Goal: Task Accomplishment & Management: Manage account settings

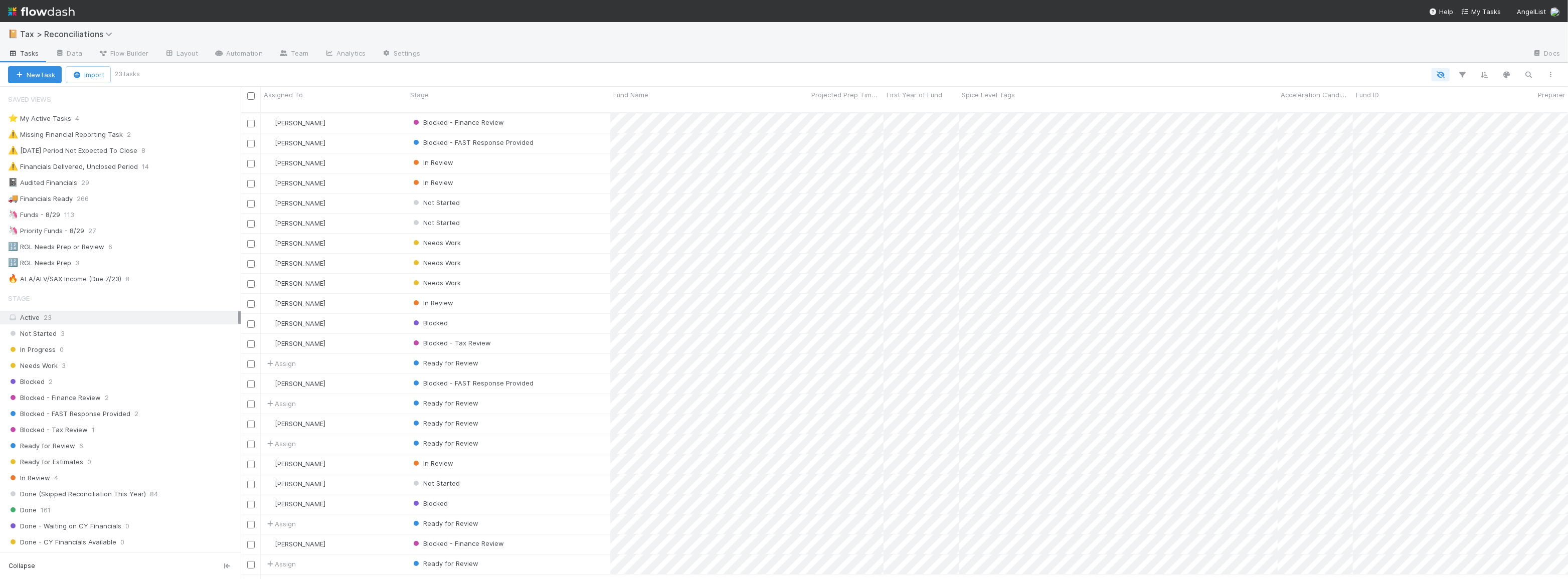
scroll to position [8, 7]
click at [105, 218] on div "🦄 Funds - 8/29 113" at bounding box center [124, 215] width 233 height 13
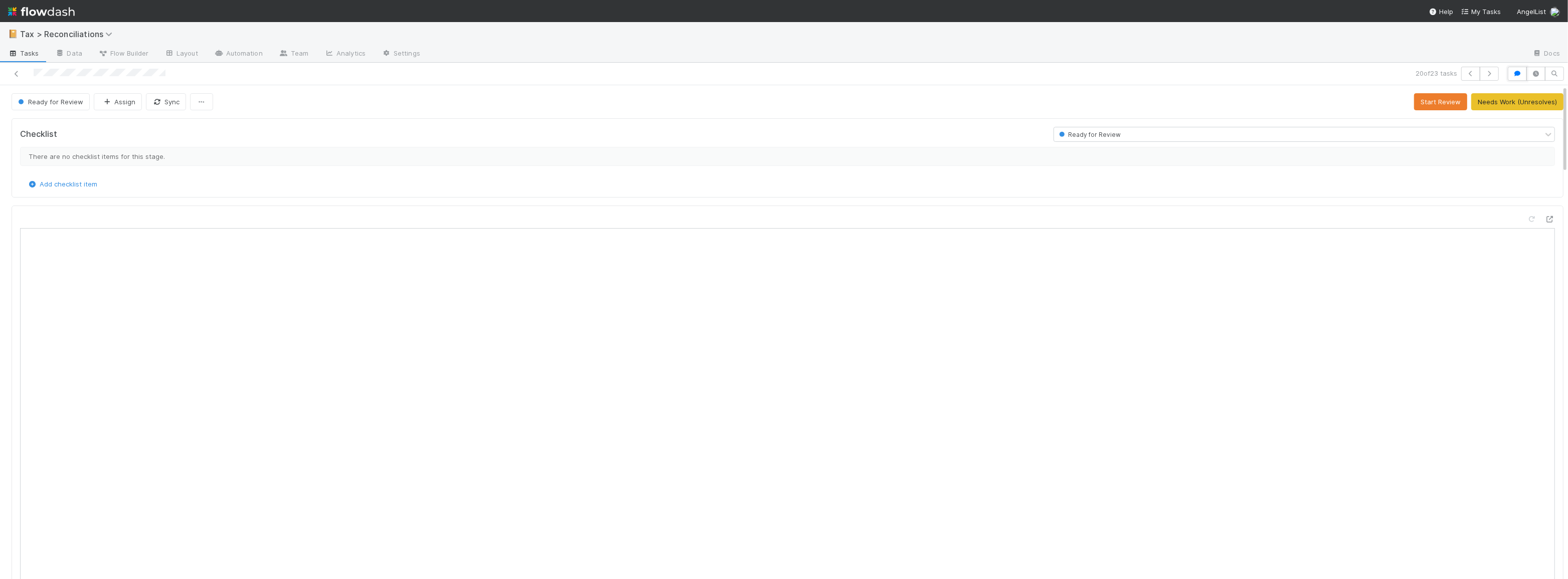
click at [1507, 72] on button "button" at bounding box center [1516, 74] width 19 height 14
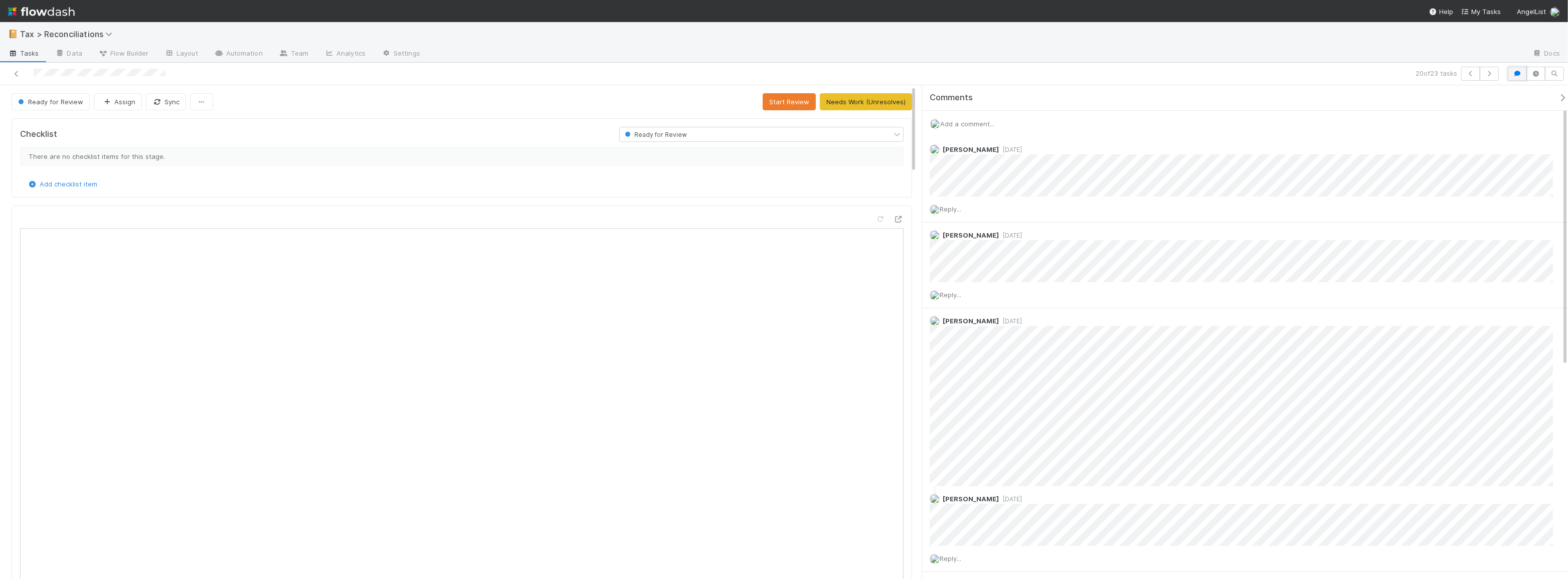
click at [1517, 75] on icon "button" at bounding box center [1517, 74] width 10 height 6
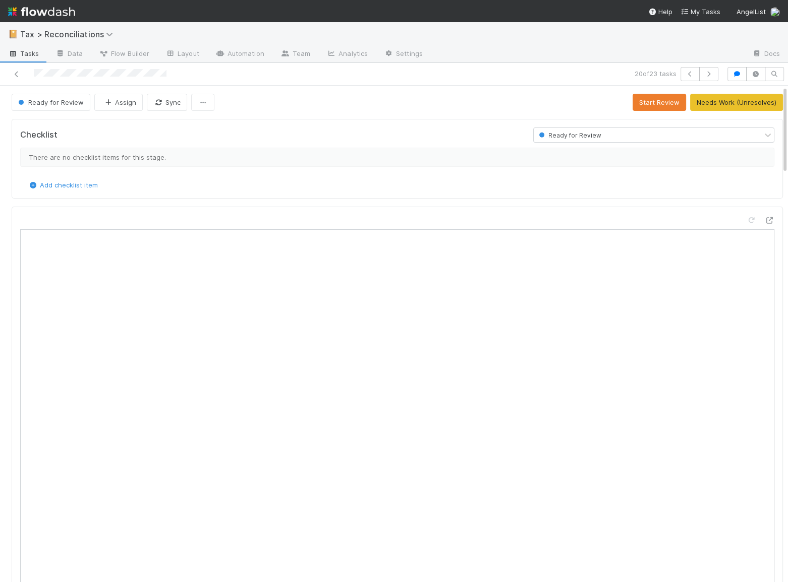
scroll to position [198, 350]
click at [732, 75] on icon "button" at bounding box center [737, 74] width 10 height 6
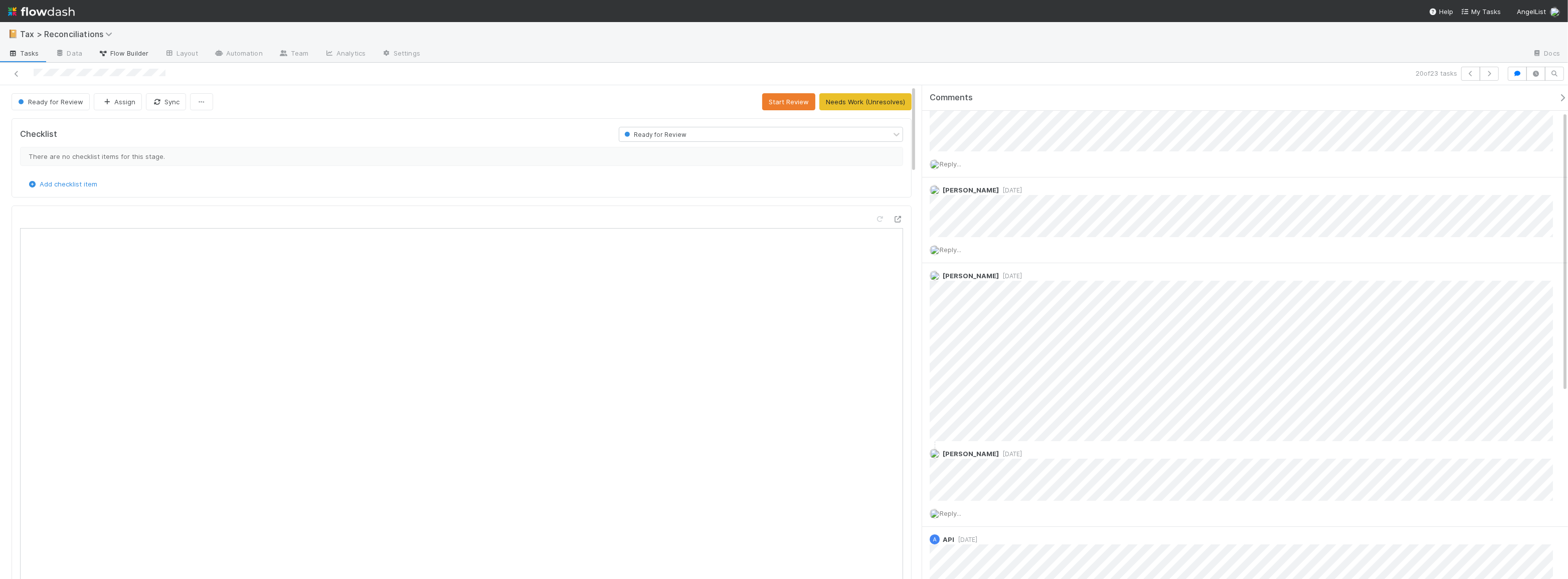
scroll to position [197, 419]
click at [11, 68] on div at bounding box center [379, 74] width 751 height 14
click at [12, 70] on link at bounding box center [17, 74] width 10 height 10
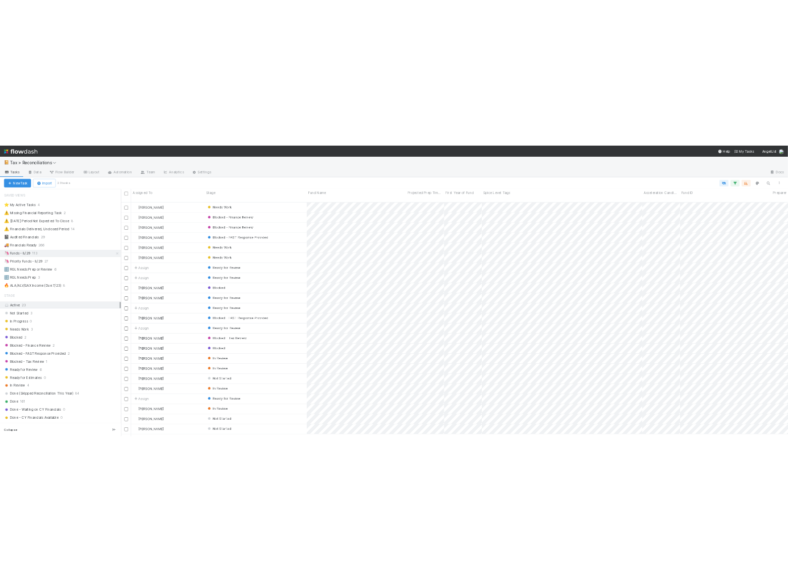
scroll to position [470, 1328]
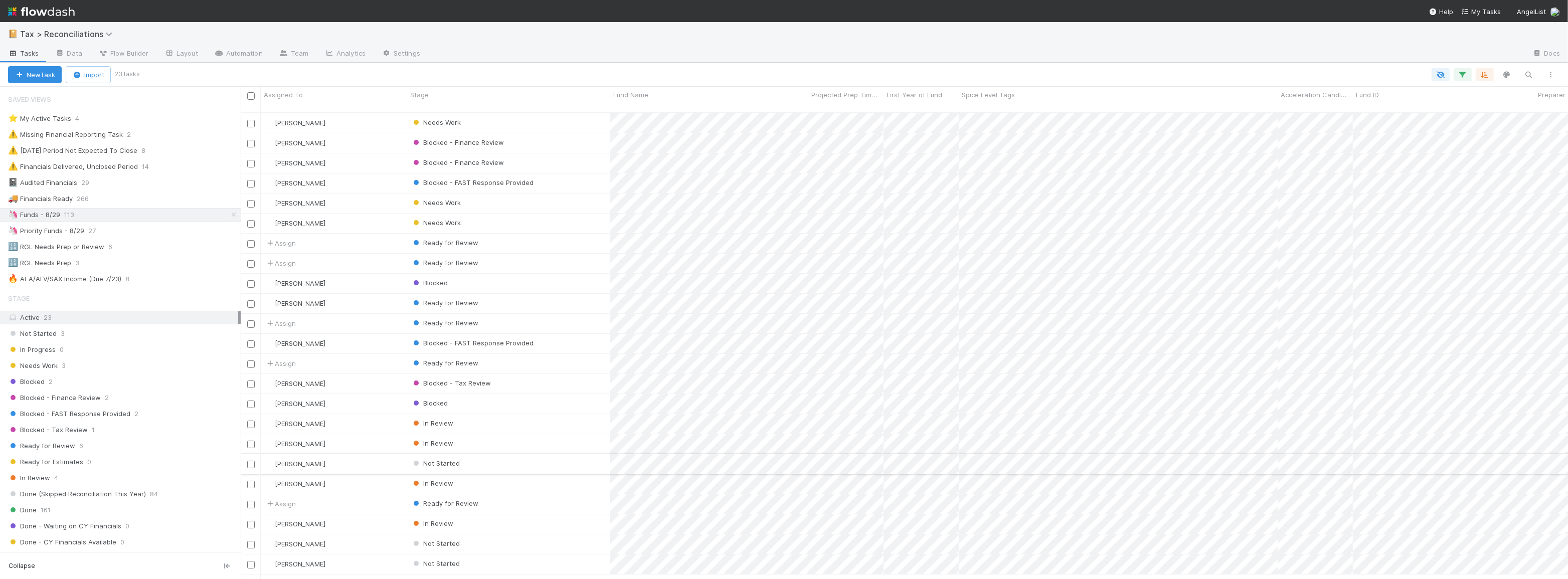
click at [593, 455] on div "Not Started" at bounding box center [508, 465] width 203 height 20
click at [550, 436] on div "In Review" at bounding box center [508, 445] width 203 height 20
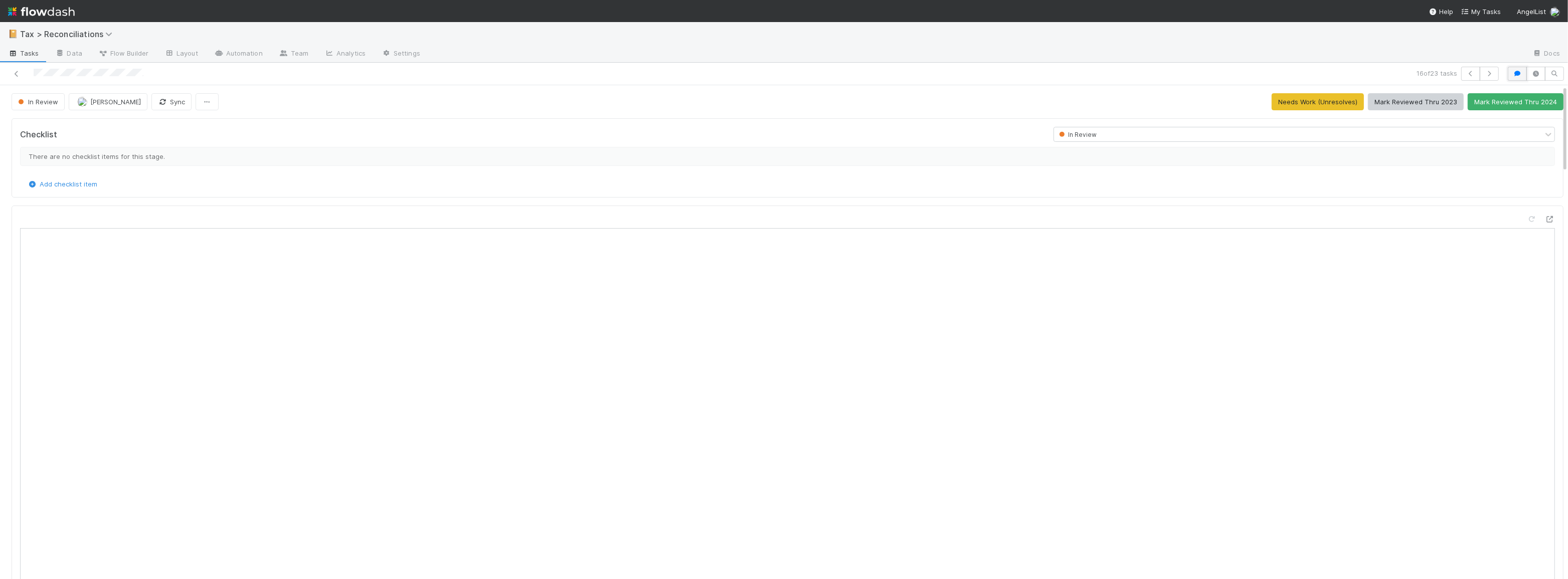
click at [1516, 75] on button "button" at bounding box center [1516, 74] width 19 height 14
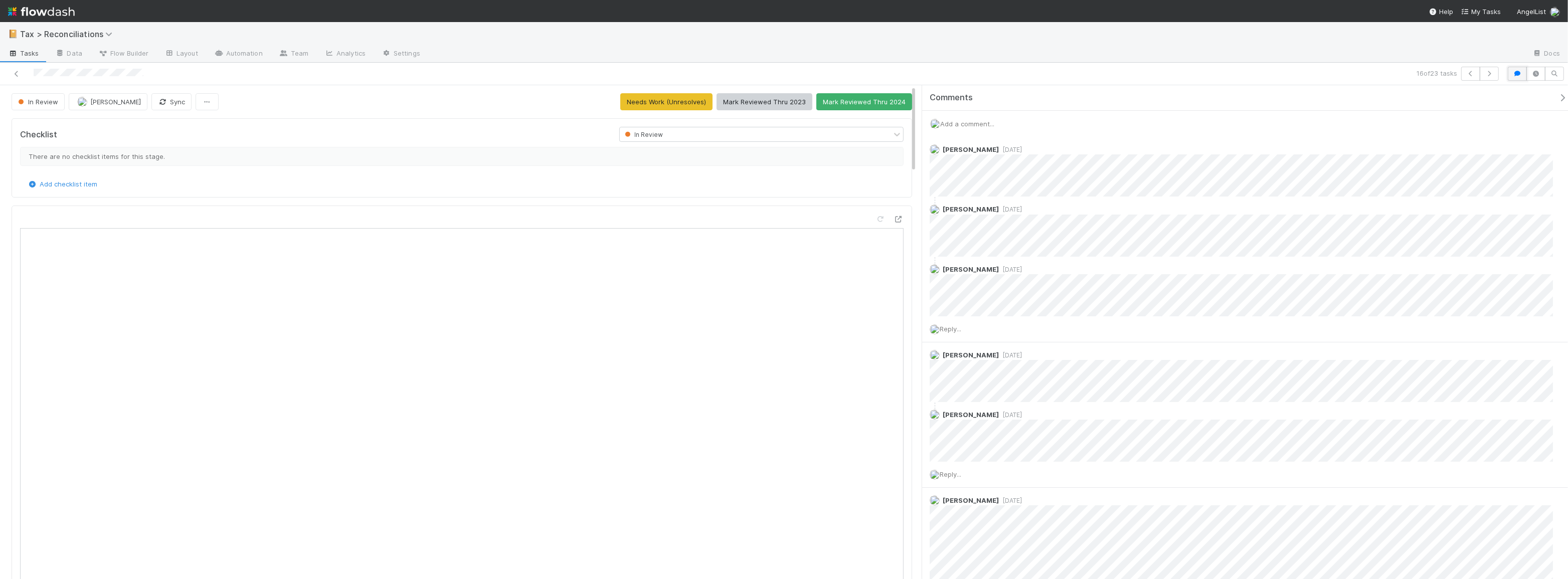
click at [1514, 77] on button "button" at bounding box center [1516, 74] width 19 height 14
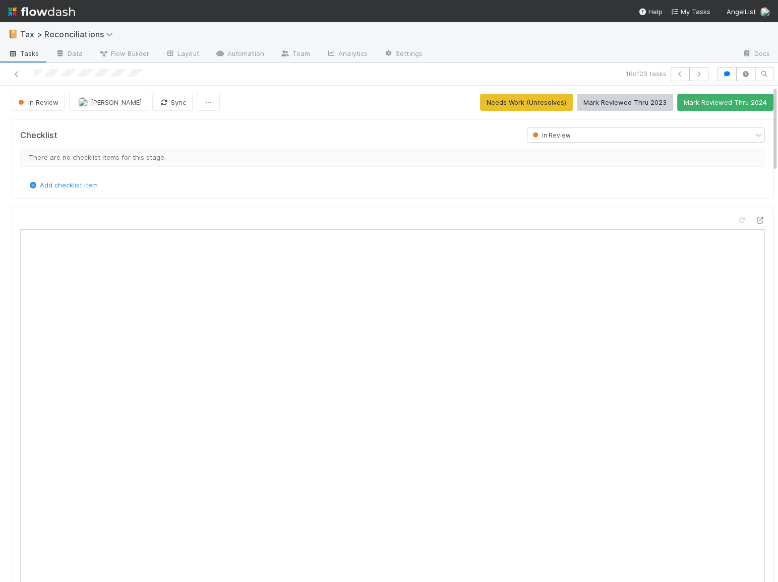
click at [16, 280] on div at bounding box center [393, 425] width 762 height 437
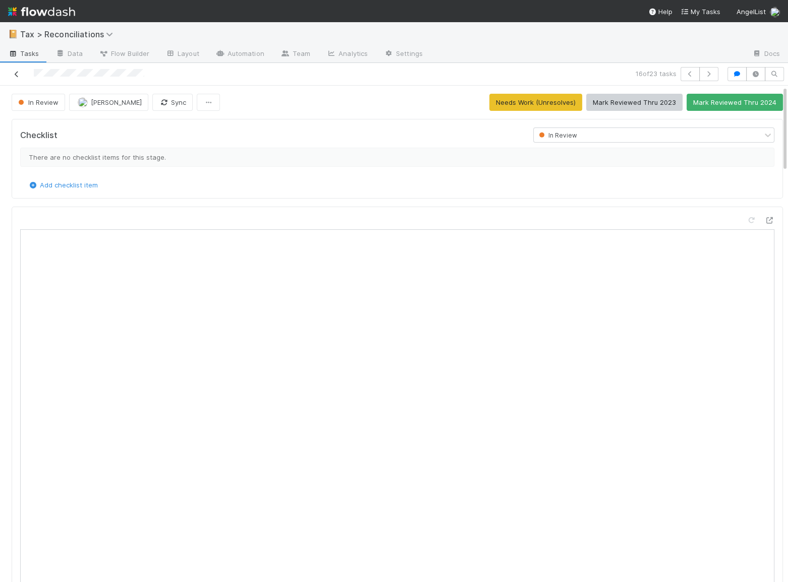
click at [18, 74] on icon at bounding box center [17, 74] width 10 height 7
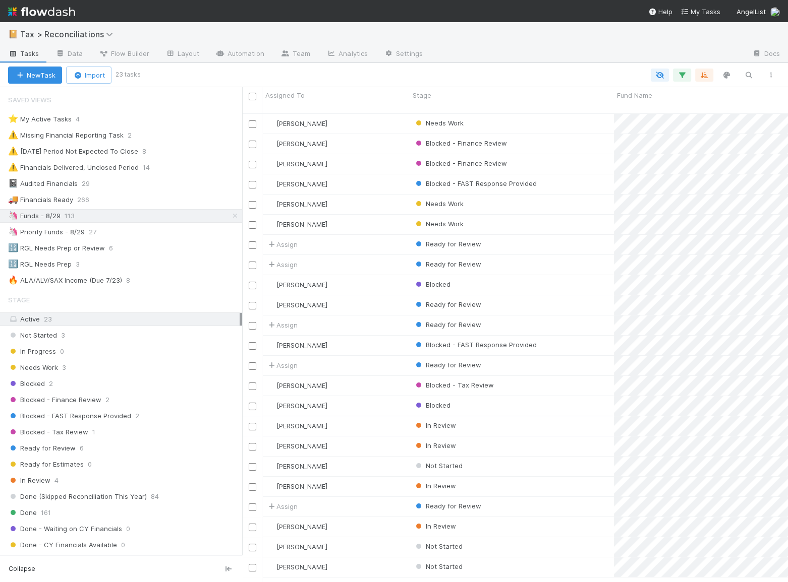
scroll to position [470, 539]
click at [587, 417] on div "In Review" at bounding box center [511, 427] width 204 height 20
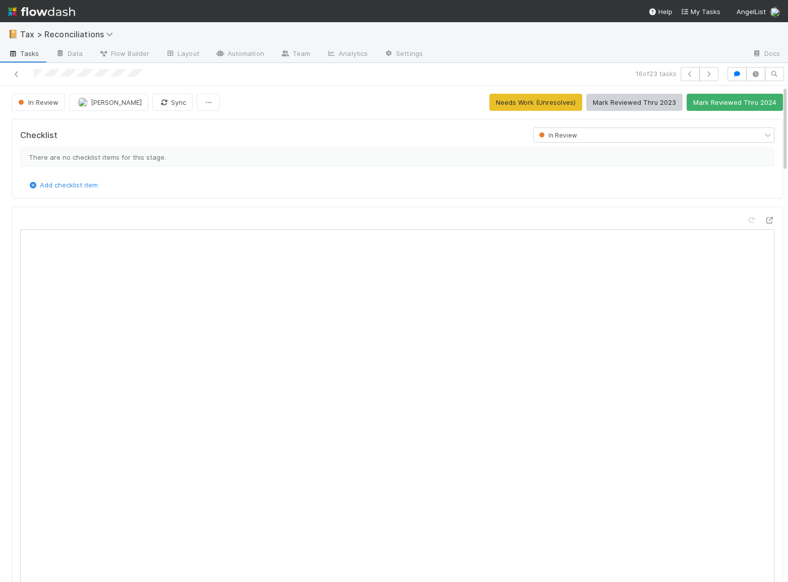
click at [769, 224] on div "Checklist In Review There are no checklist items for this stage. Add checklist …" at bounding box center [397, 464] width 779 height 699
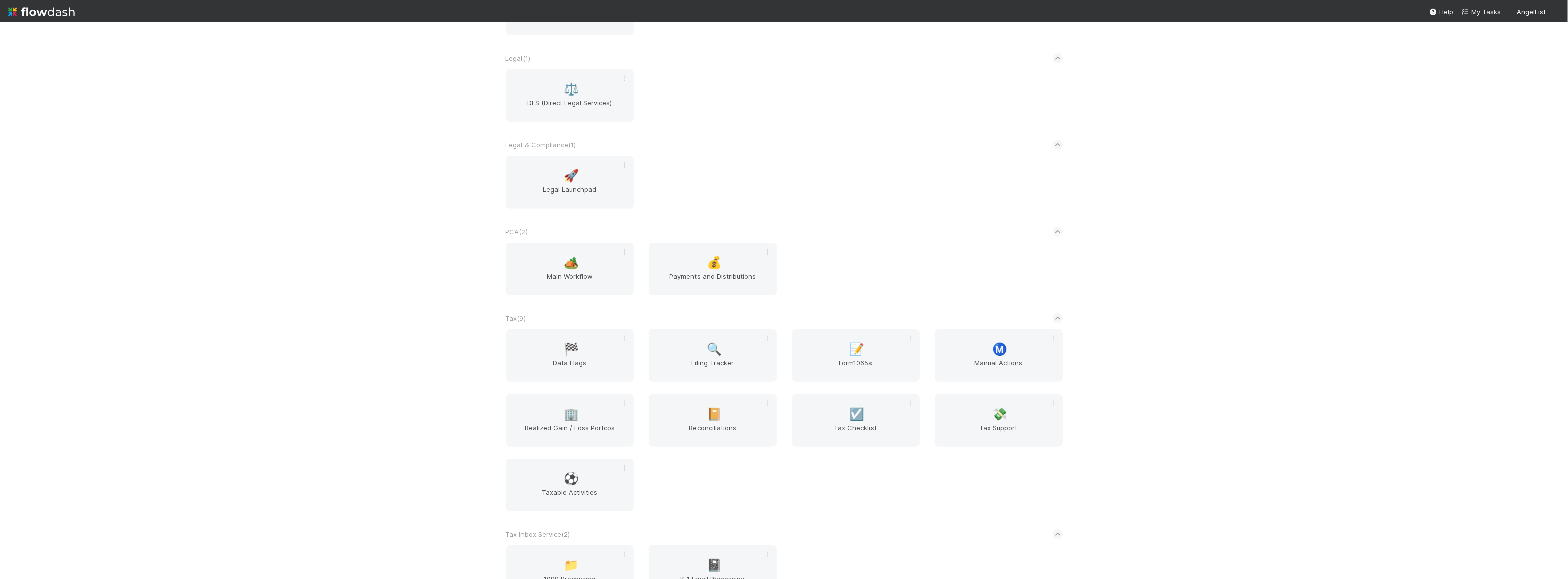
scroll to position [593, 0]
click at [986, 420] on span "Tax Support" at bounding box center [998, 428] width 120 height 20
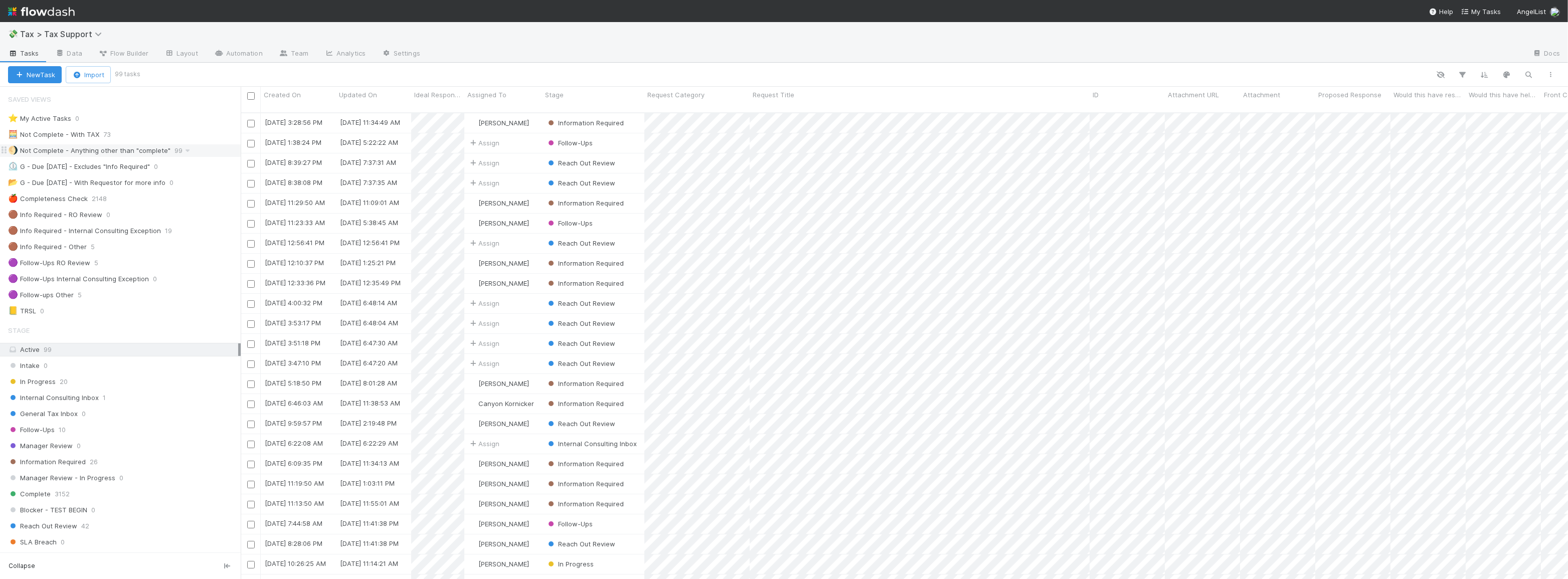
scroll to position [468, 1320]
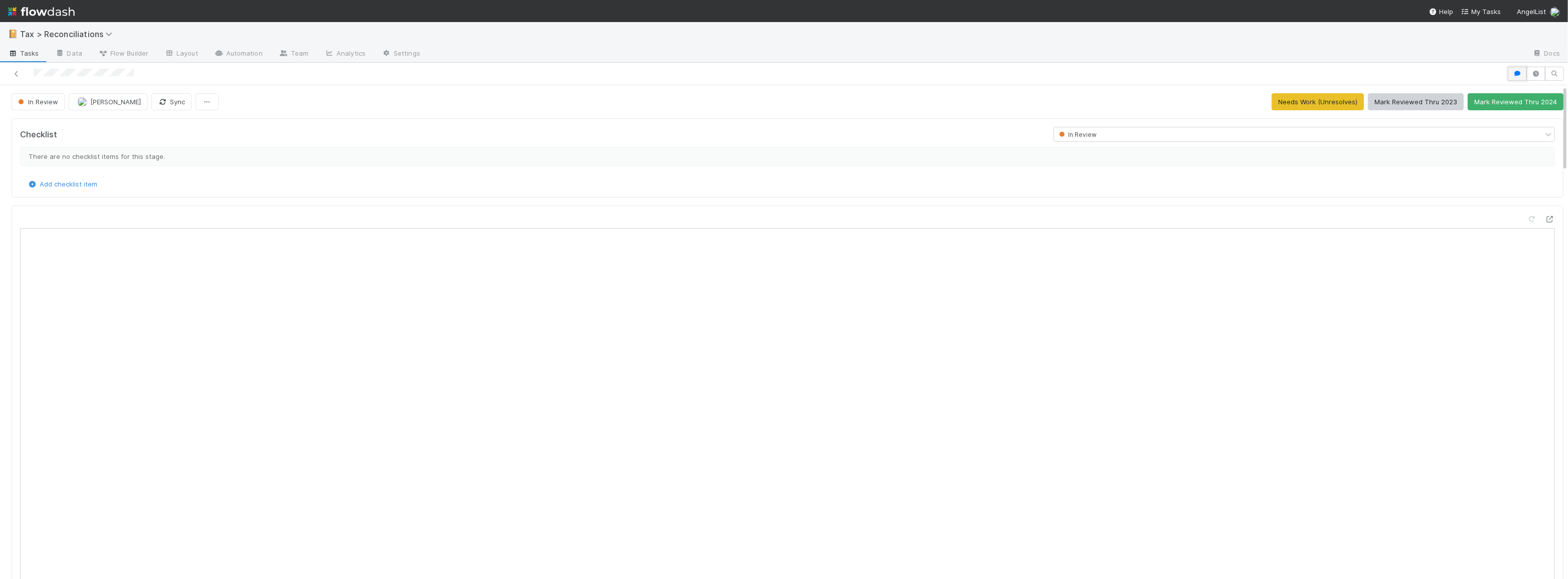
click at [1512, 75] on icon "button" at bounding box center [1517, 74] width 10 height 6
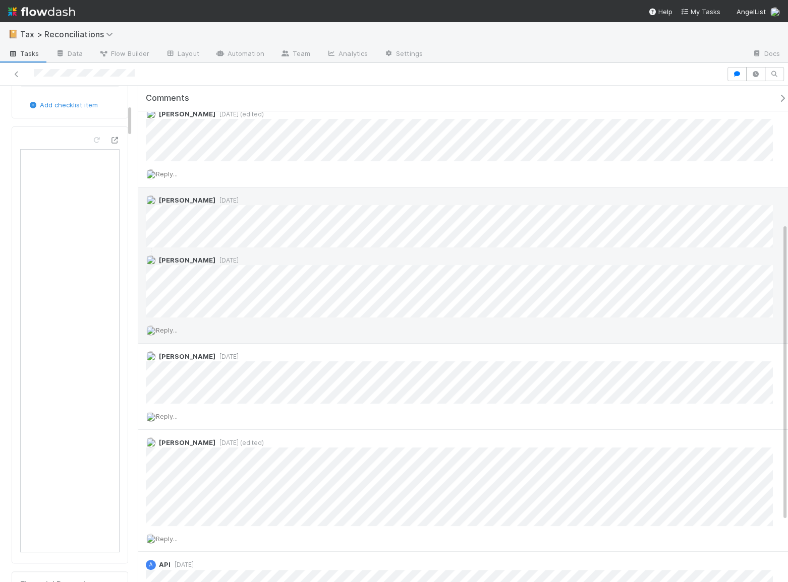
scroll to position [286, 0]
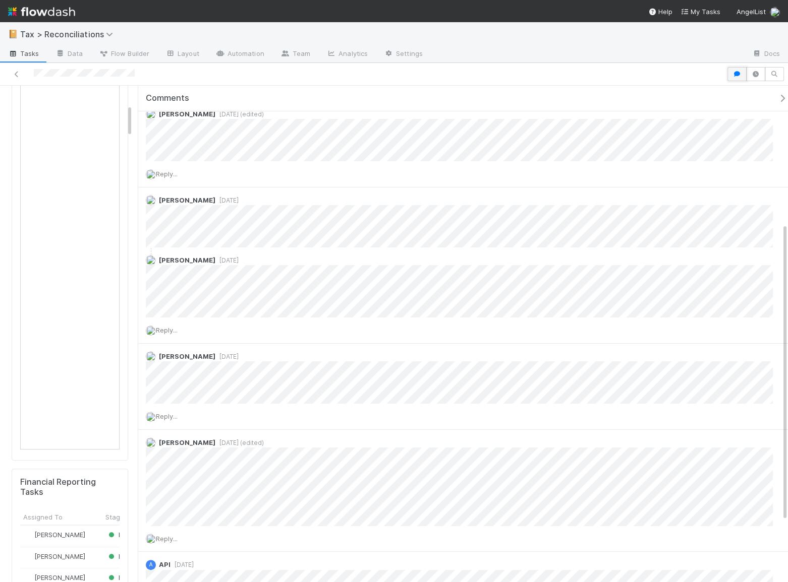
click at [731, 71] on button "button" at bounding box center [736, 74] width 19 height 14
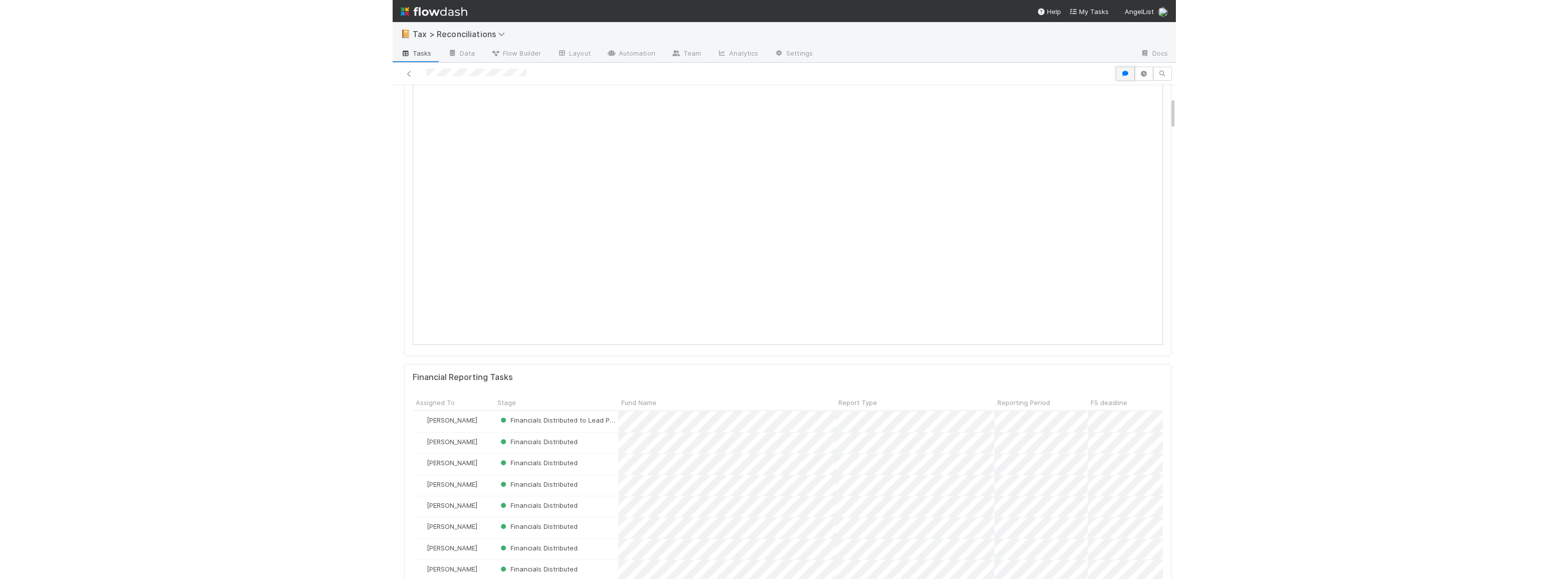
scroll to position [4469, 0]
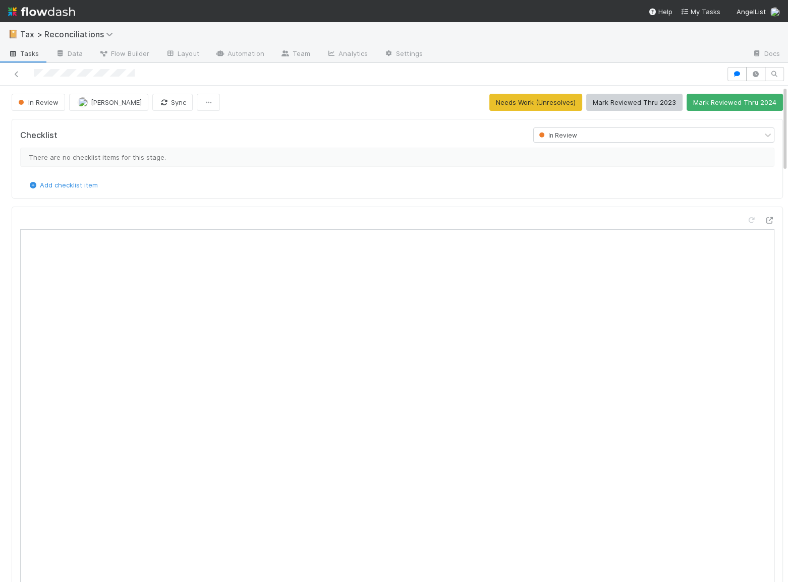
click at [18, 278] on div at bounding box center [397, 425] width 771 height 437
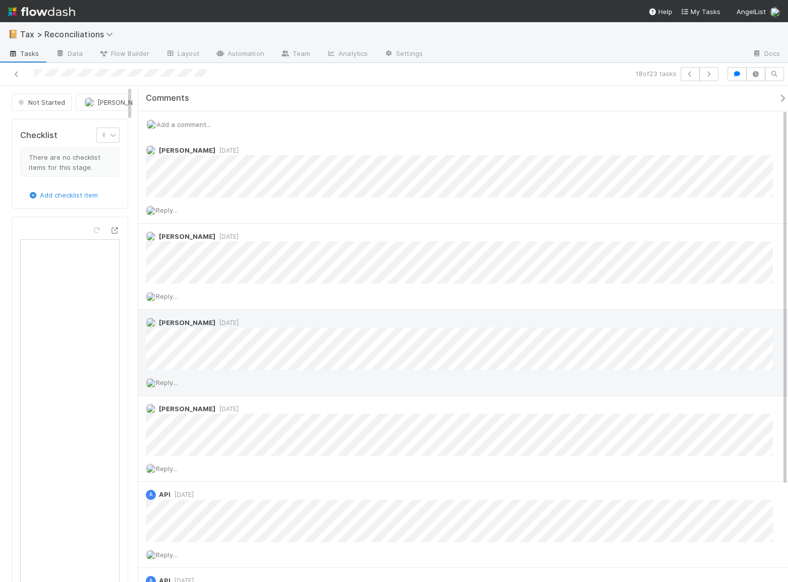
scroll to position [7, 8]
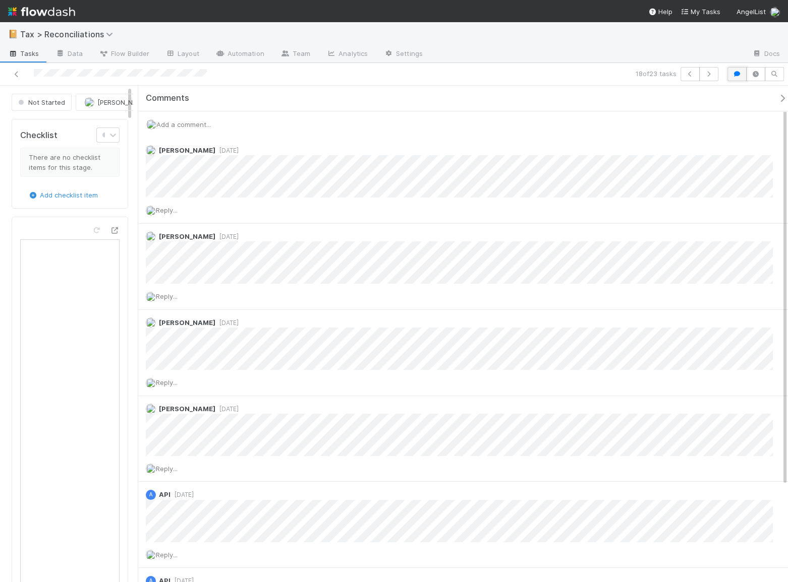
click at [738, 70] on button "button" at bounding box center [736, 74] width 19 height 14
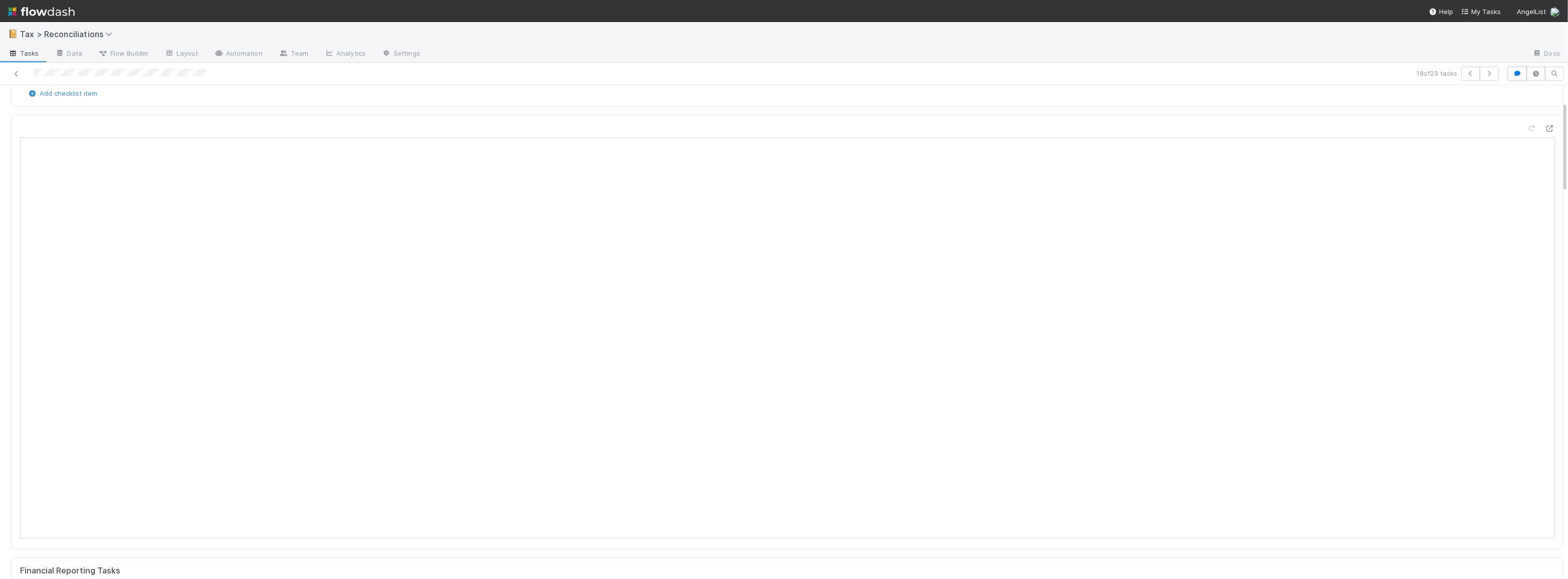
scroll to position [197, 742]
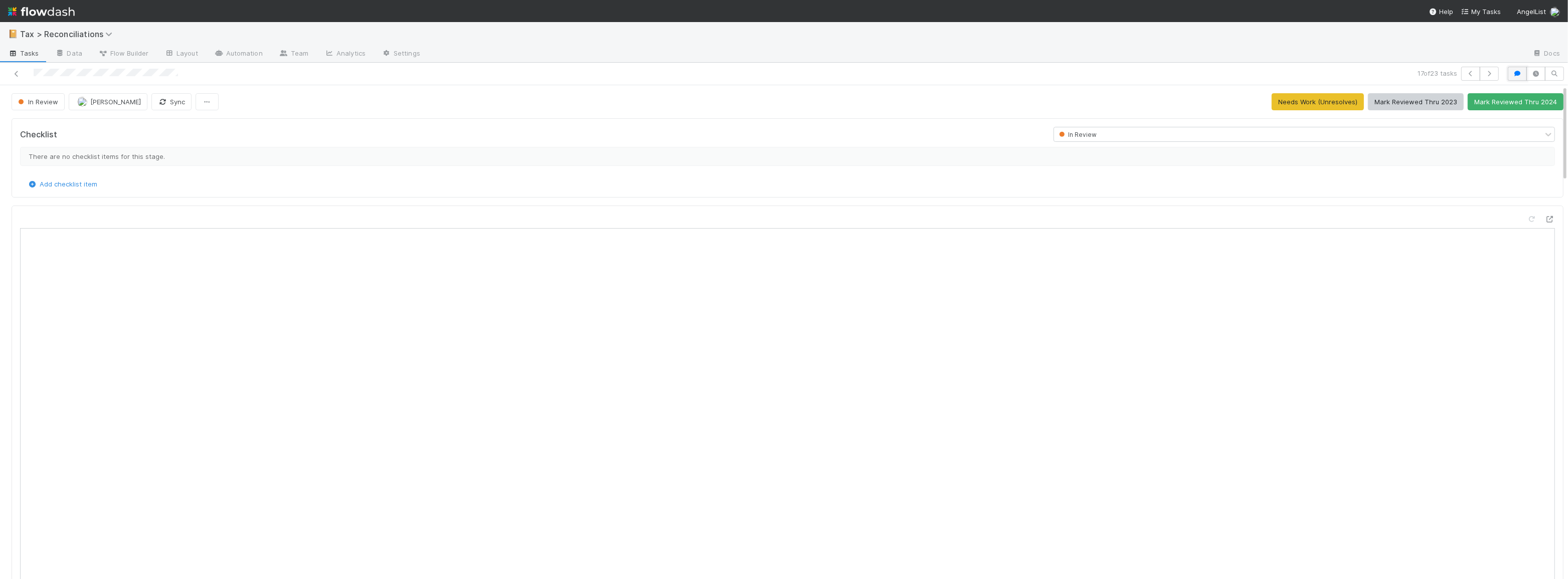
click at [1512, 73] on icon "button" at bounding box center [1517, 74] width 10 height 6
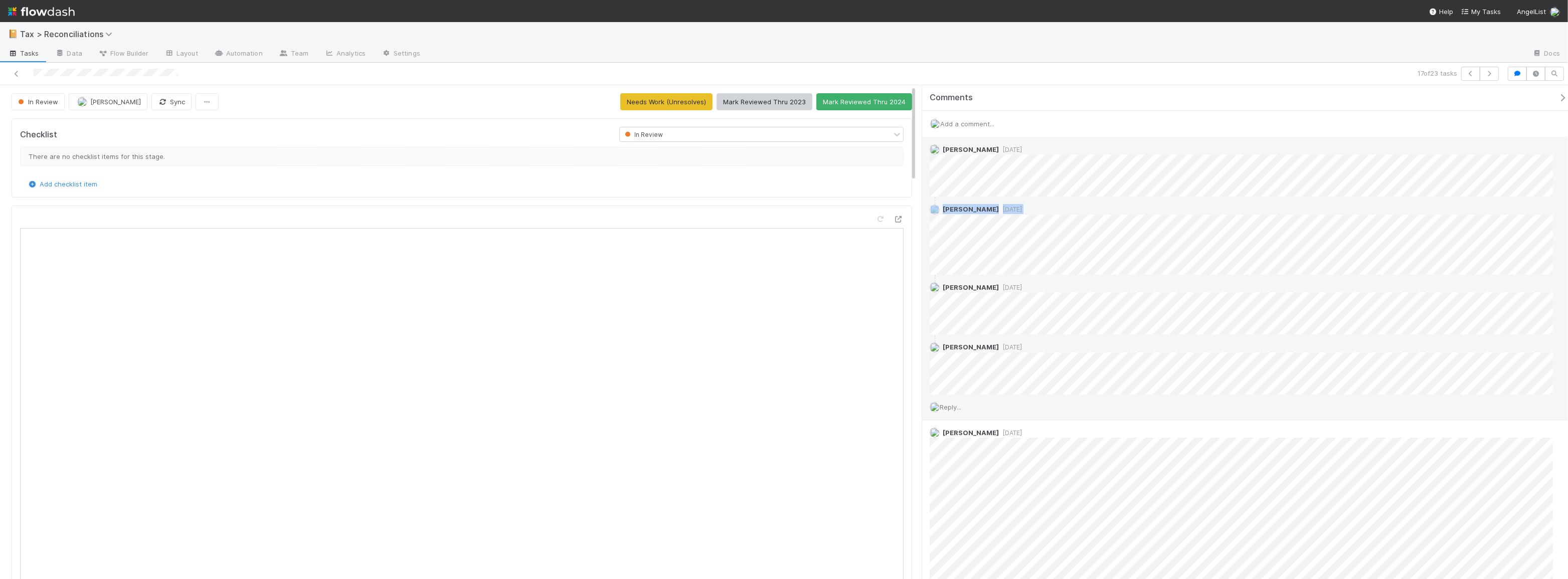
click at [1101, 259] on div "[PERSON_NAME] [DATE] [PERSON_NAME] [DATE] [PERSON_NAME] [DATE] [PERSON_NAME] [D…" at bounding box center [1244, 266] width 645 height 258
click at [1514, 76] on icon "button" at bounding box center [1517, 74] width 10 height 6
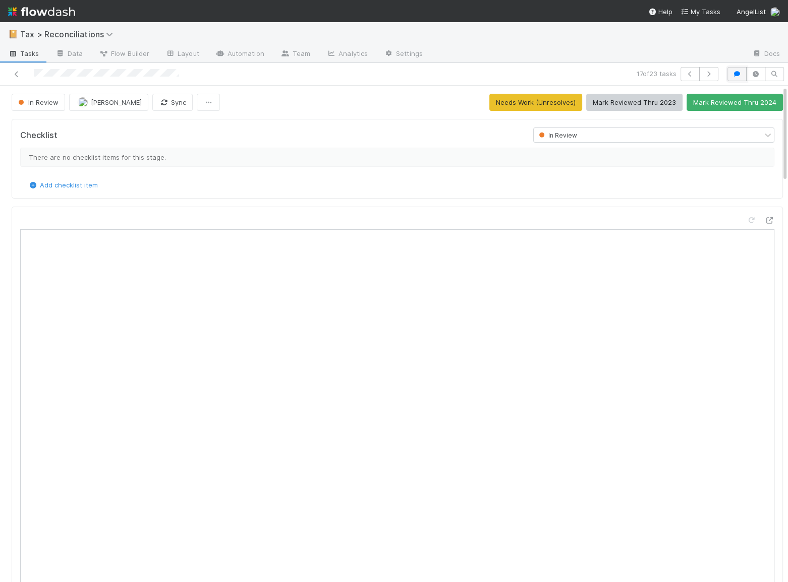
click at [732, 76] on icon "button" at bounding box center [737, 74] width 10 height 6
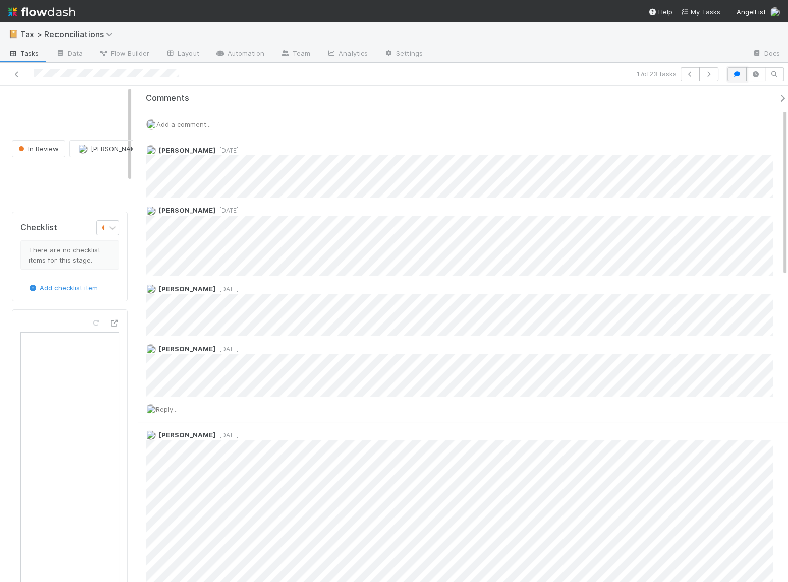
click at [738, 76] on icon "button" at bounding box center [737, 74] width 10 height 6
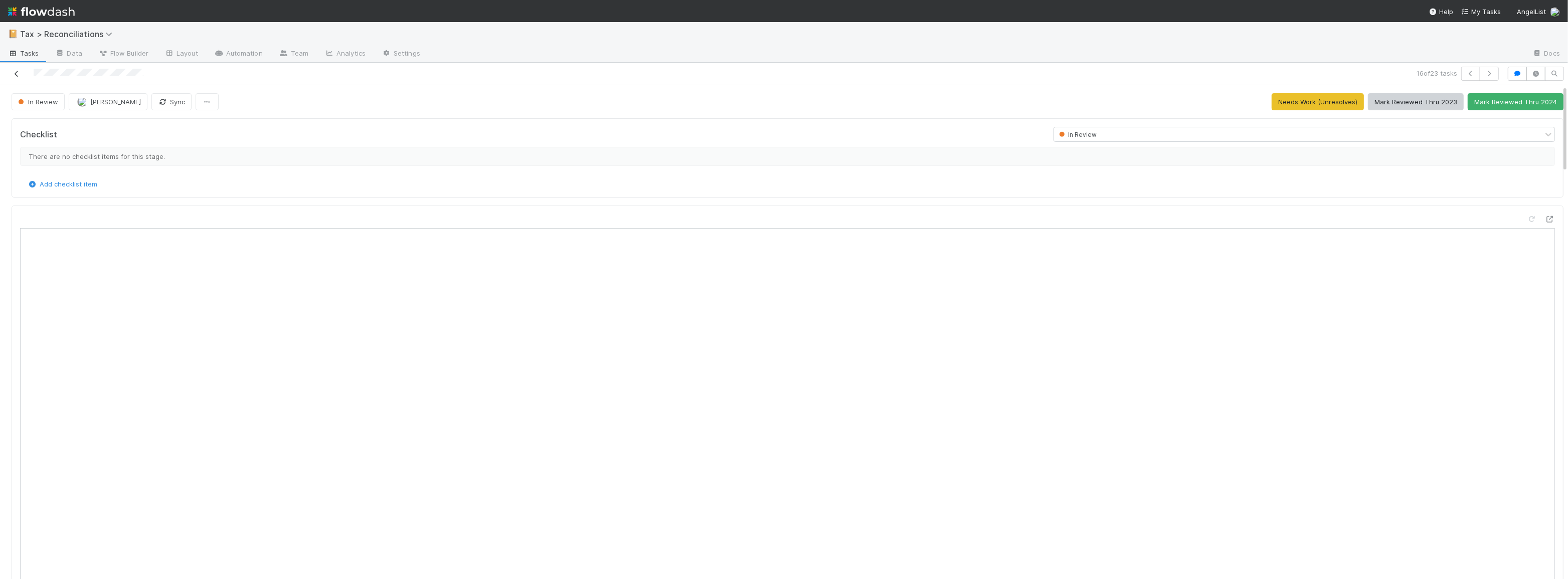
click at [15, 76] on icon at bounding box center [17, 74] width 10 height 7
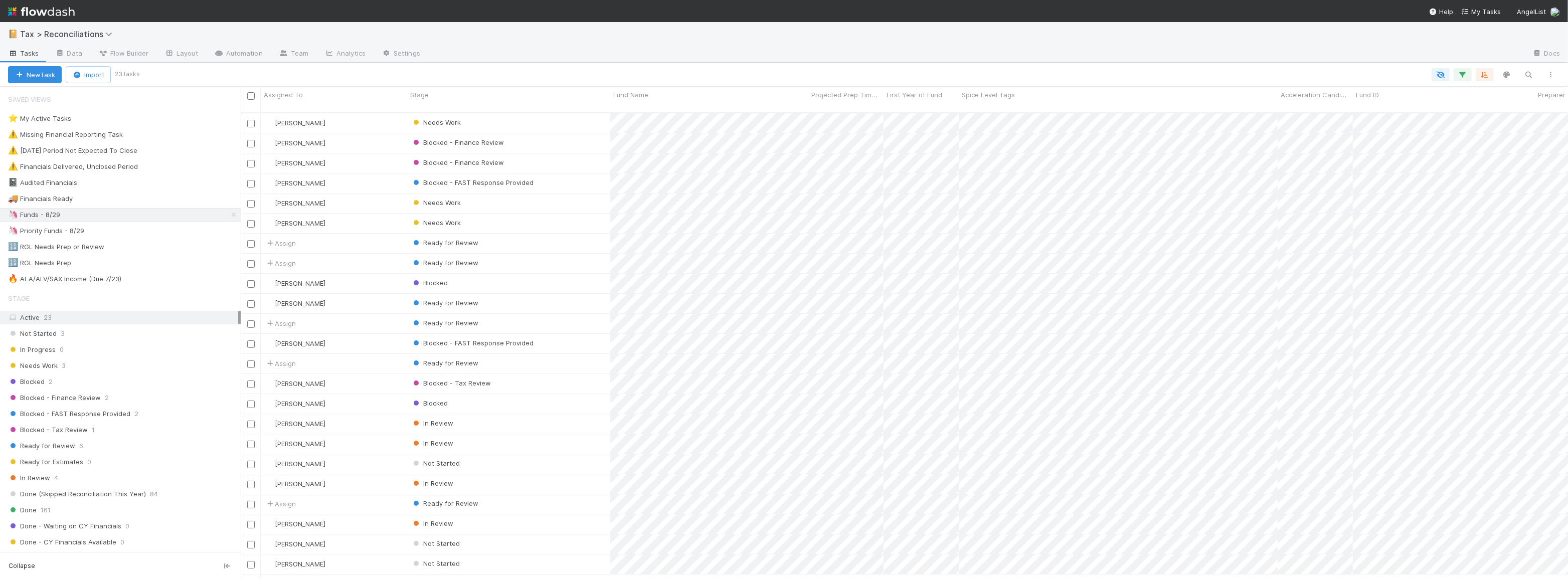
scroll to position [468, 1320]
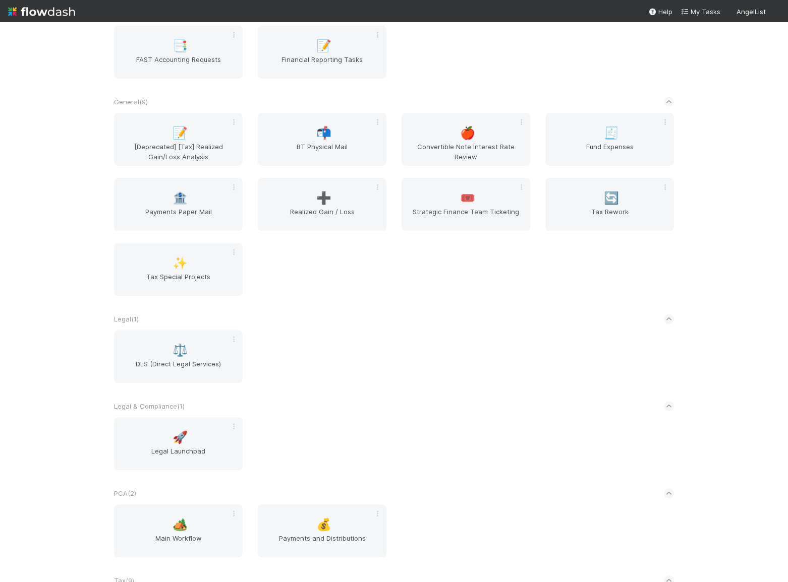
scroll to position [321, 0]
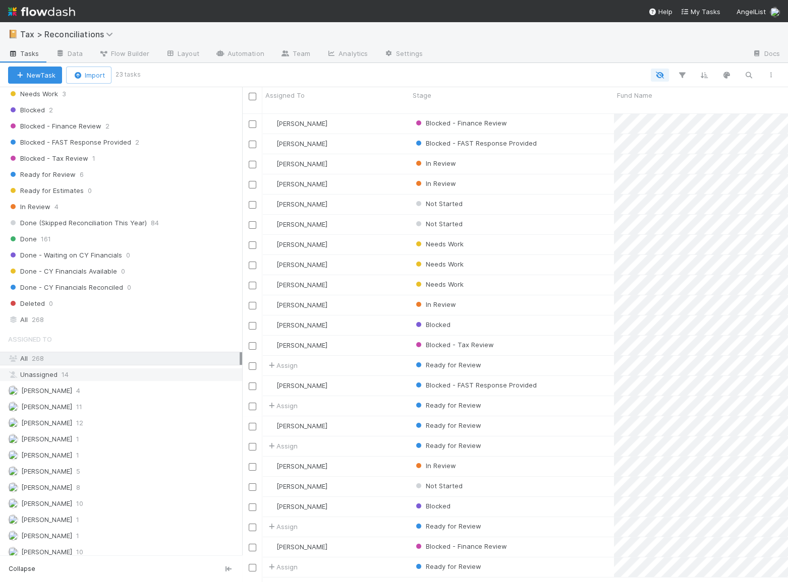
scroll to position [275, 0]
click at [105, 313] on div "All 268" at bounding box center [123, 319] width 231 height 13
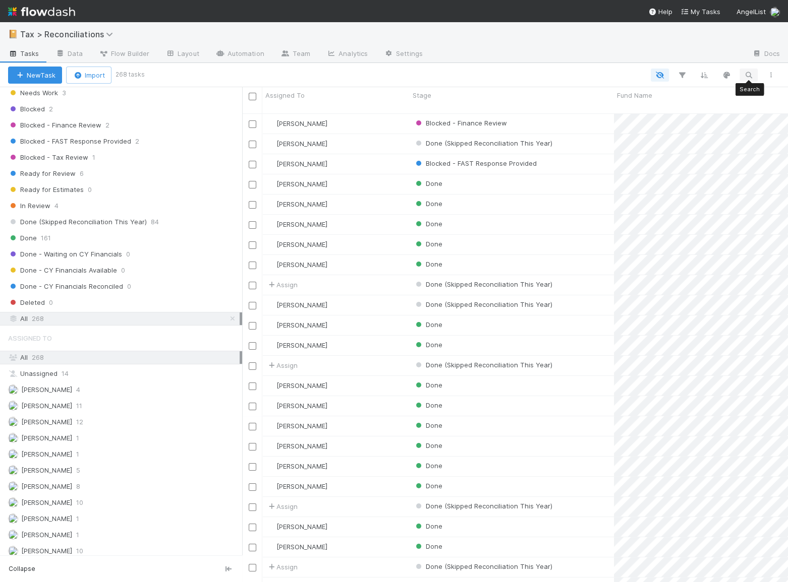
scroll to position [470, 539]
click at [681, 72] on icon "button" at bounding box center [682, 75] width 10 height 9
click at [551, 107] on button "Add Filter" at bounding box center [527, 105] width 303 height 15
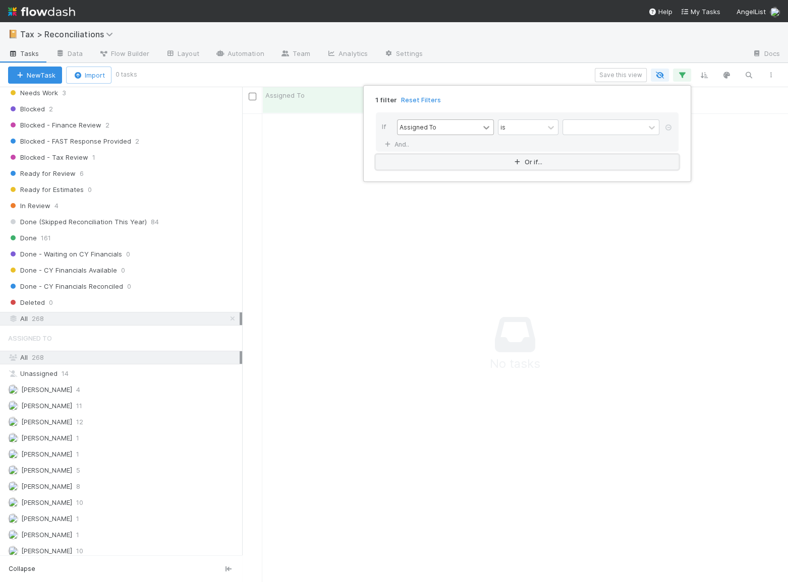
scroll to position [463, 539]
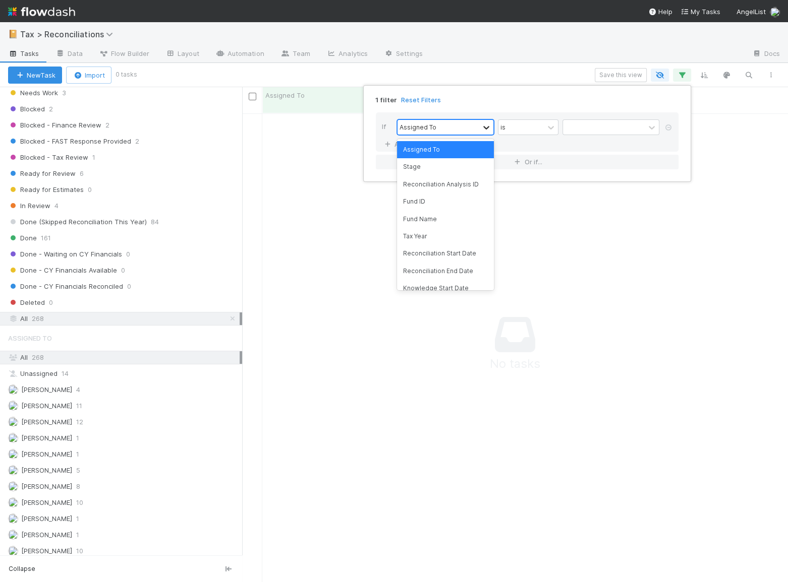
click at [485, 130] on icon at bounding box center [486, 128] width 10 height 10
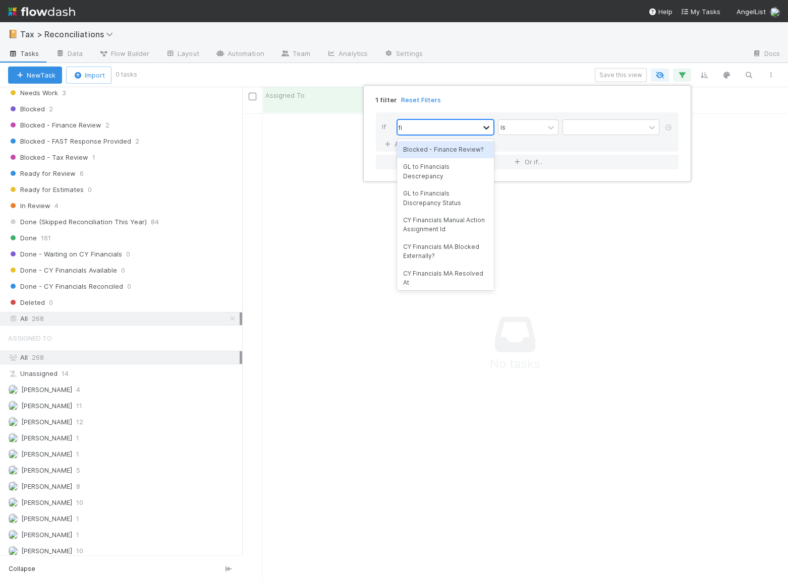
type input "f"
type input "aud"
click at [446, 153] on div "Financials Audited?" at bounding box center [445, 149] width 97 height 17
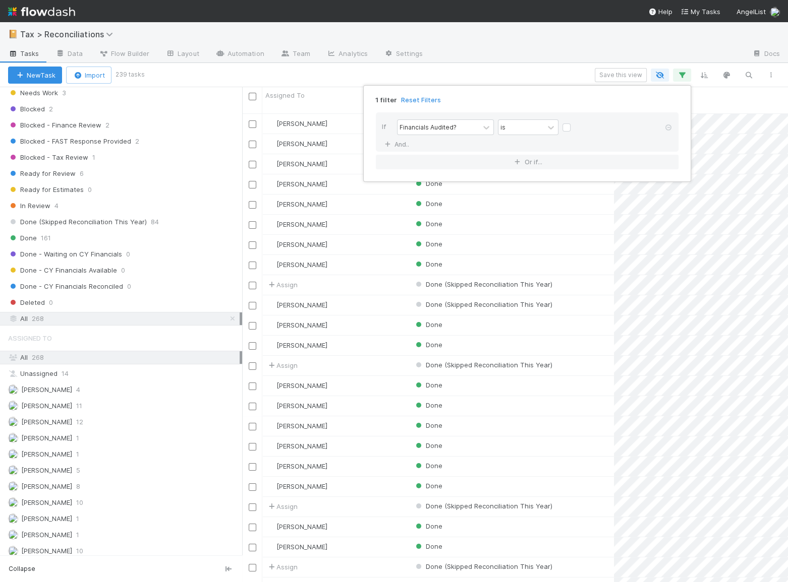
scroll to position [470, 539]
click at [574, 123] on label at bounding box center [574, 123] width 0 height 0
click at [565, 129] on input "checkbox" at bounding box center [566, 130] width 8 height 15
checkbox input "true"
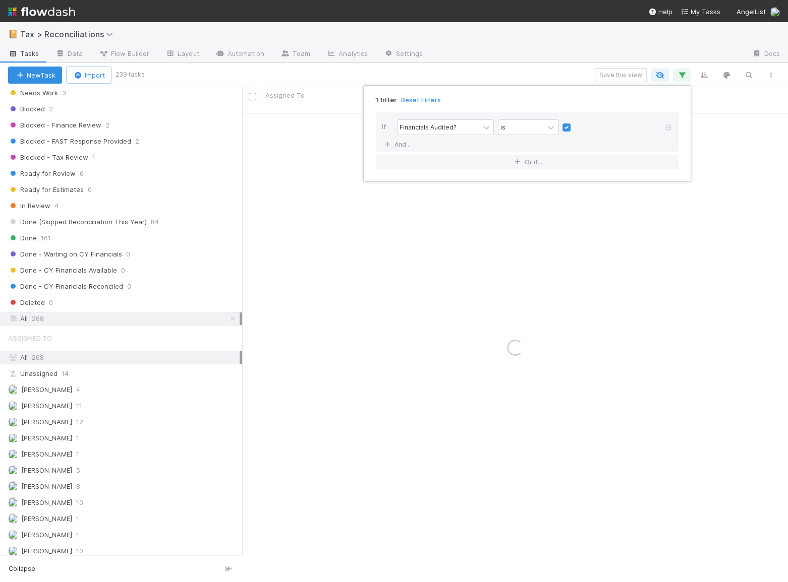
click at [531, 77] on div "1 filter Reset Filters If Financials Audited? is And.. Or if..." at bounding box center [394, 291] width 788 height 582
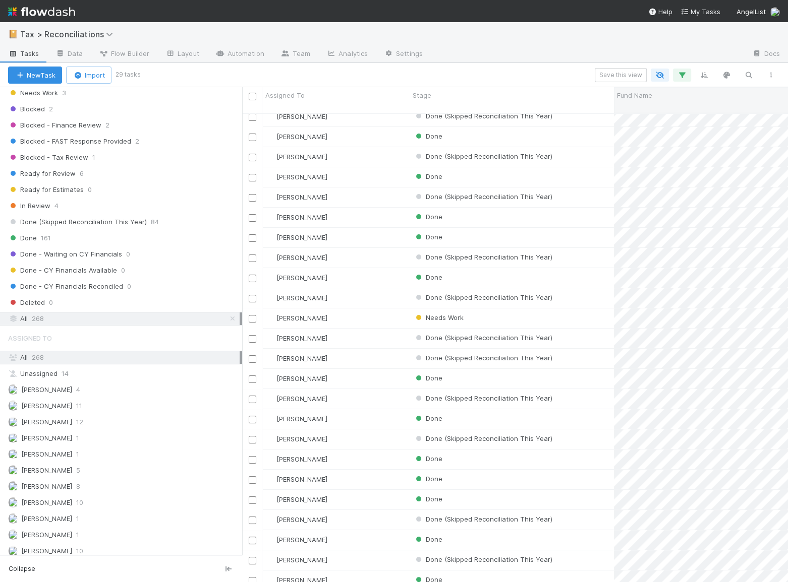
scroll to position [23, 0]
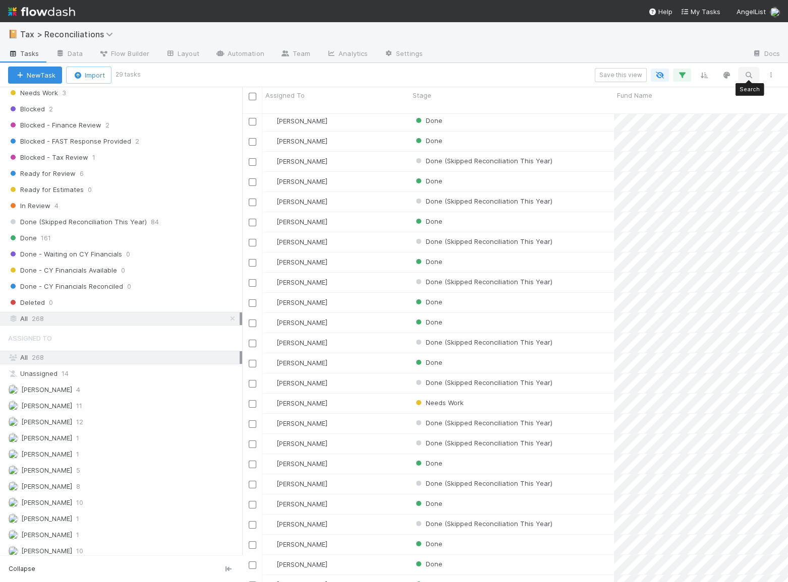
click at [751, 74] on icon "button" at bounding box center [748, 75] width 10 height 9
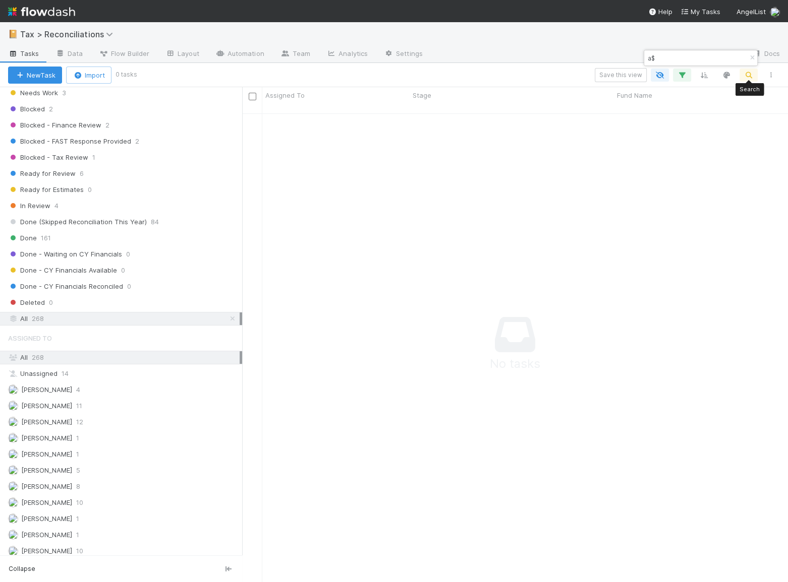
scroll to position [463, 539]
type input "a$"
click at [747, 63] on button "button" at bounding box center [751, 58] width 11 height 12
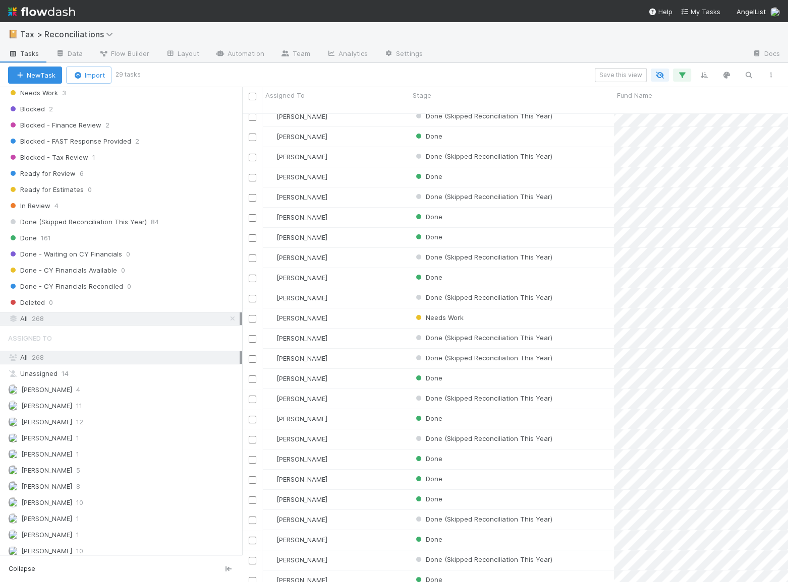
scroll to position [114, 0]
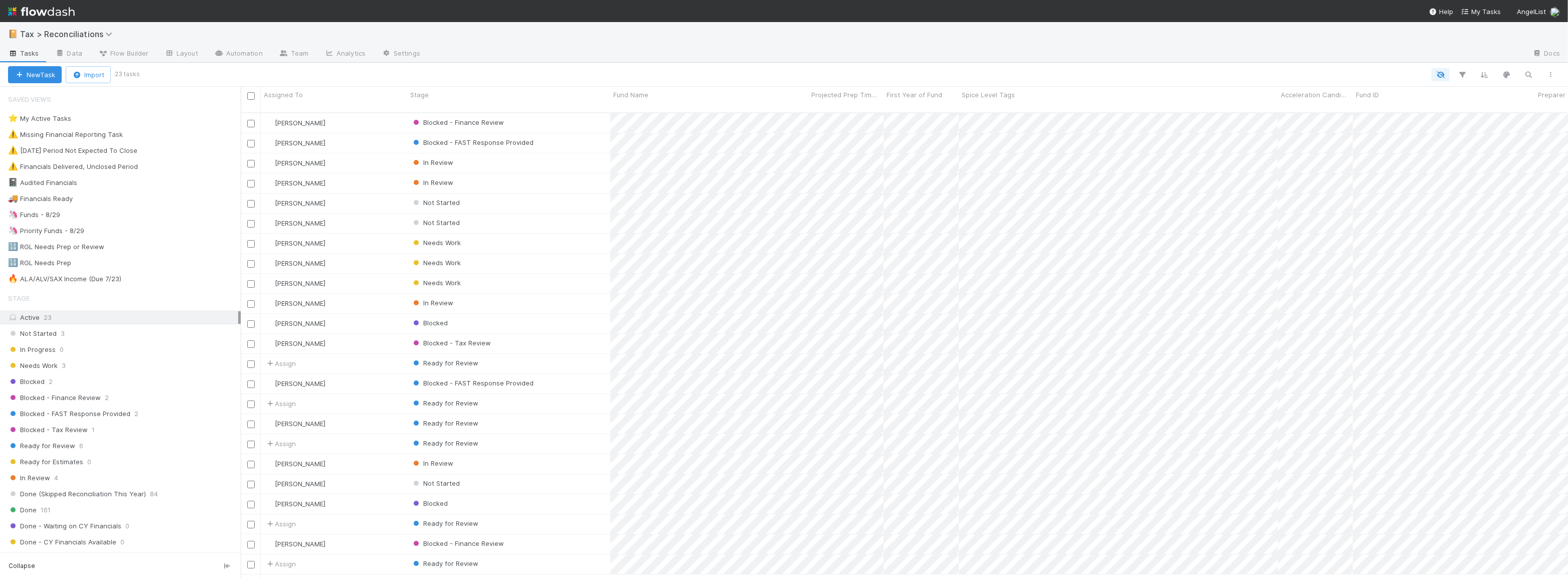
scroll to position [468, 1320]
click at [92, 211] on div "🦄 Funds - 8/29 113" at bounding box center [124, 215] width 233 height 13
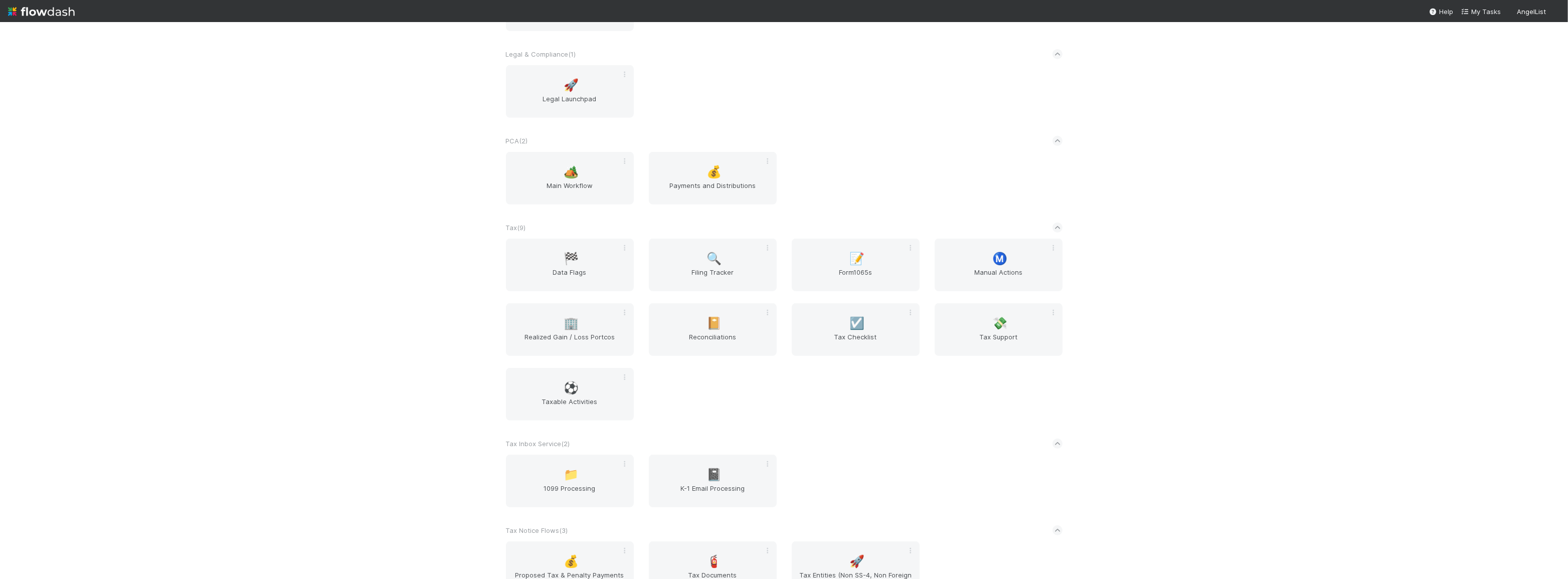
scroll to position [775, 0]
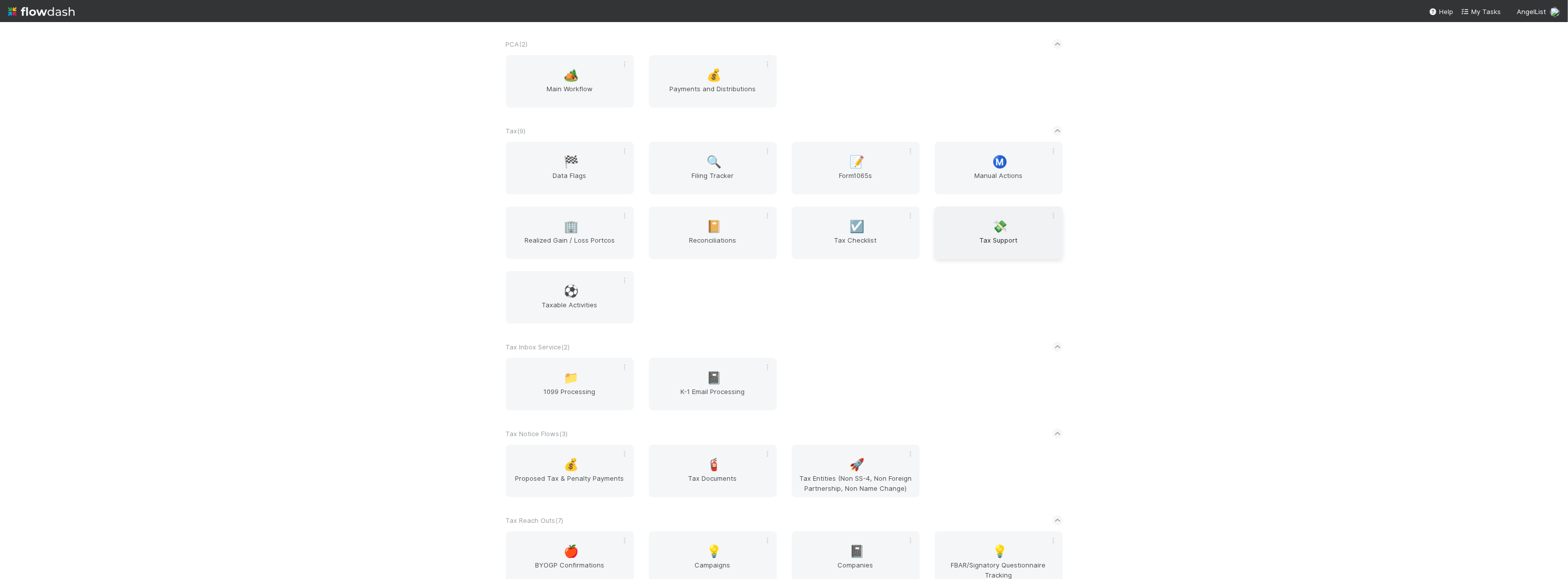
click at [994, 213] on div "💸 Tax Support" at bounding box center [998, 233] width 128 height 53
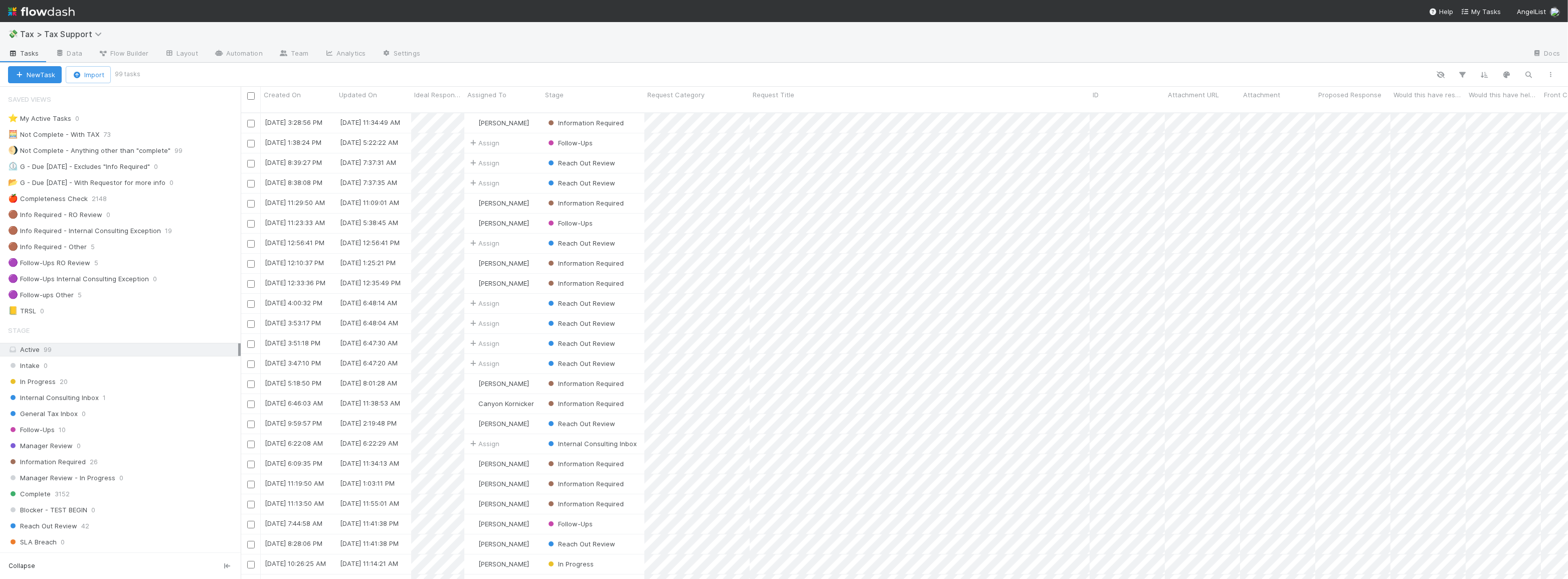
scroll to position [468, 1320]
